Goal: Navigation & Orientation: Find specific page/section

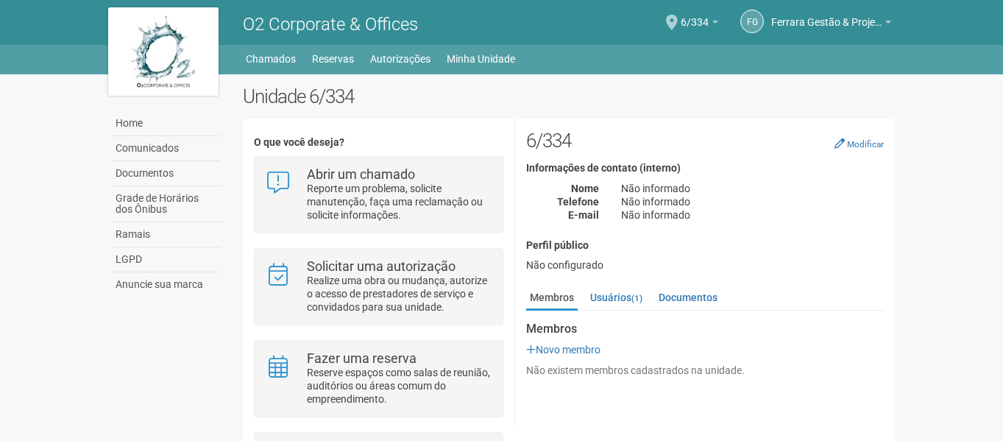
click at [391, 131] on div "O que você deseja? Abrir um chamado Reporte um problema, solicite manutenção, f…" at bounding box center [379, 330] width 272 height 401
click at [704, 19] on span "6/334" at bounding box center [695, 15] width 28 height 26
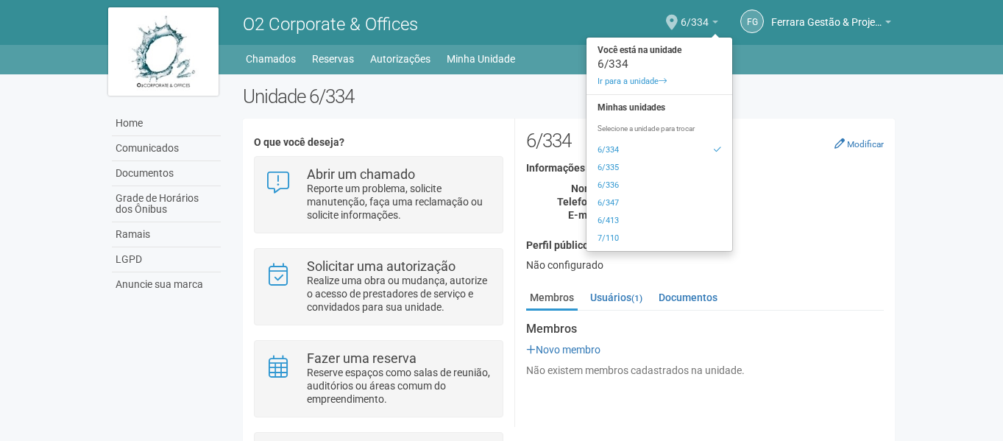
click at [704, 19] on span "6/334" at bounding box center [695, 15] width 28 height 26
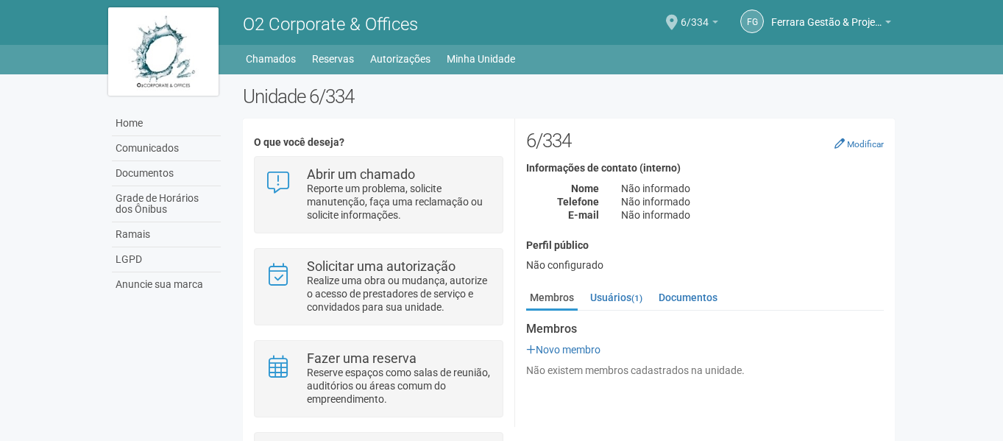
click at [698, 24] on span "6/334" at bounding box center [695, 15] width 28 height 26
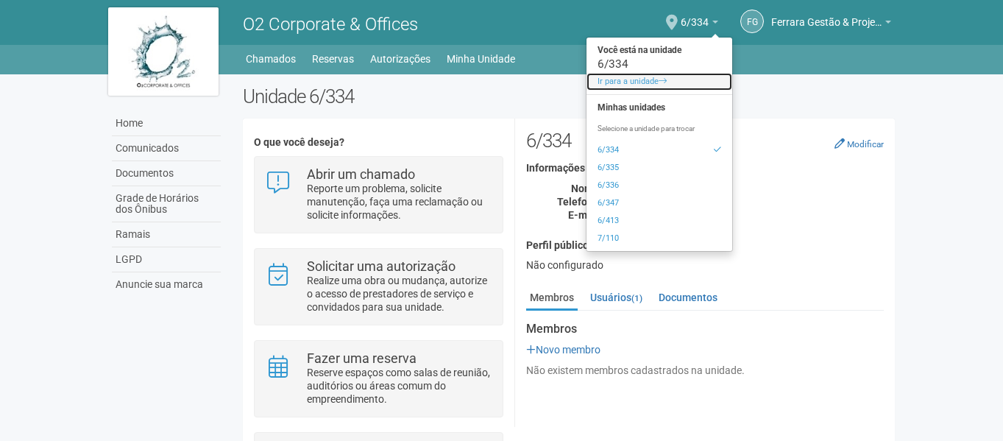
click at [656, 84] on link "Ir para a unidade" at bounding box center [660, 82] width 146 height 18
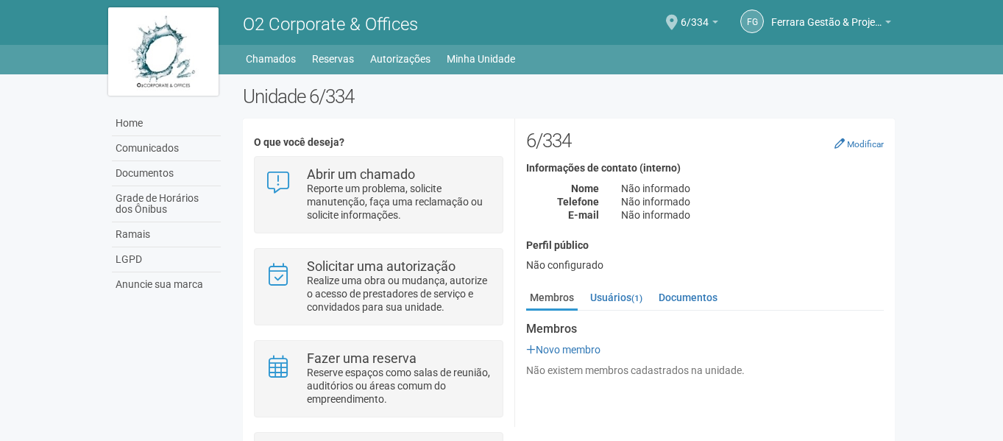
click at [712, 17] on div "6/334 Você está na unidade 6/334 Ir para a unidade Minhas unidades Selecione a …" at bounding box center [700, 23] width 38 height 43
click at [798, 19] on span "Ferrara Gestão & Projeto" at bounding box center [826, 15] width 110 height 26
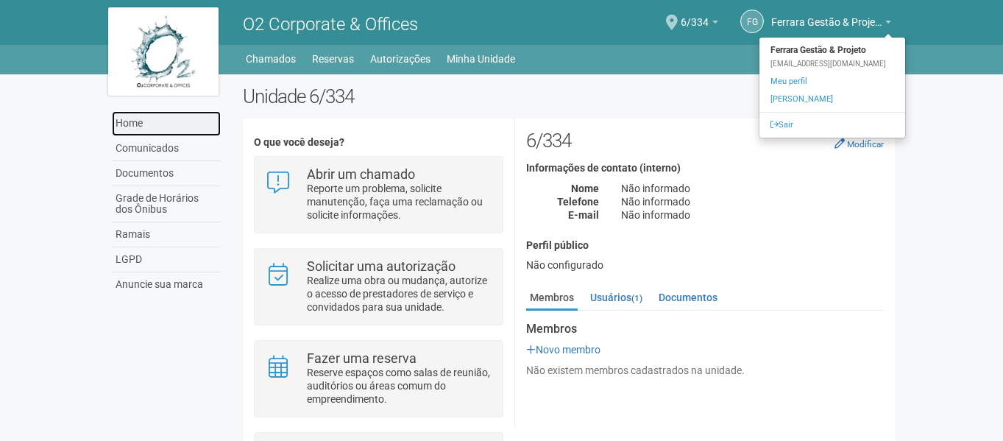
click at [183, 130] on link "Home" at bounding box center [166, 123] width 109 height 25
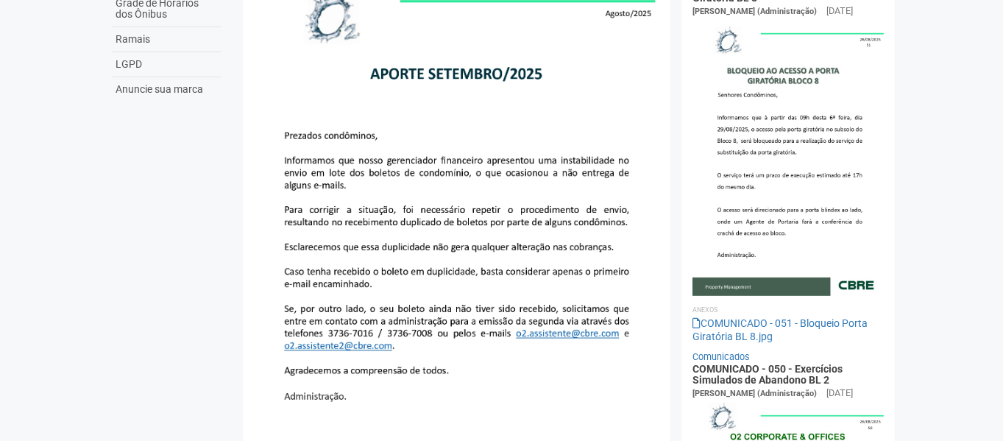
scroll to position [221, 0]
